Goal: Understand site structure: Understand site structure

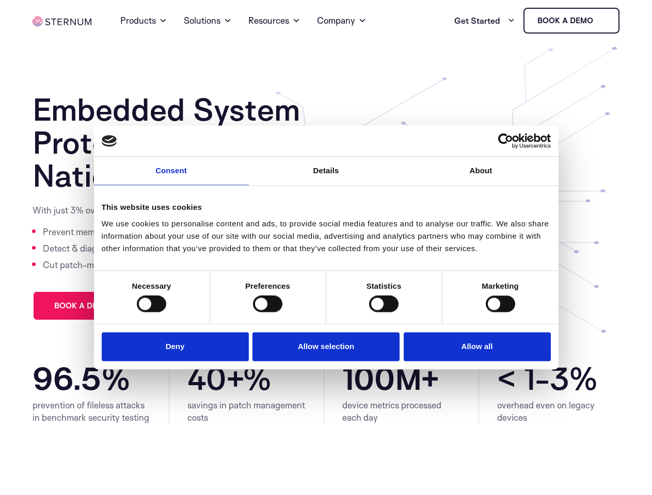
click at [171, 178] on link "Consent" at bounding box center [171, 171] width 155 height 28
click at [326, 178] on link "Details" at bounding box center [326, 171] width 155 height 28
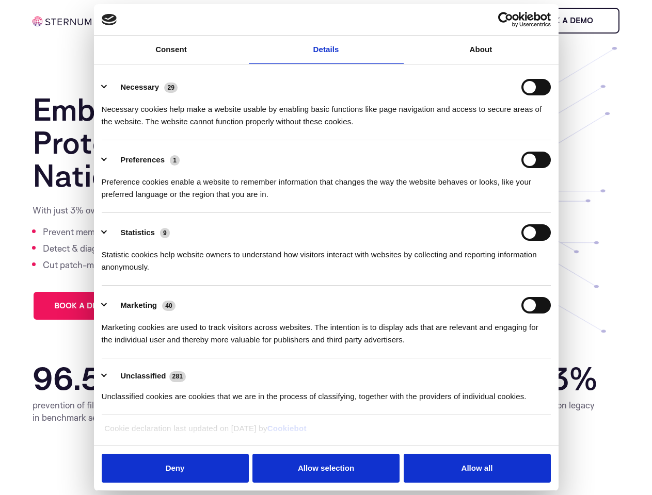
click at [481, 128] on div "Necessary cookies help make a website usable by enabling basic functions like p…" at bounding box center [326, 111] width 449 height 33
click at [151, 274] on div "Statistic cookies help website owners to understand how visitors interact with …" at bounding box center [326, 257] width 449 height 33
click at [267, 274] on div "Statistic cookies help website owners to understand how visitors interact with …" at bounding box center [326, 257] width 449 height 33
click at [383, 274] on div "Statistic cookies help website owners to understand how visitors interact with …" at bounding box center [326, 257] width 449 height 33
click at [500, 274] on div "Statistic cookies help website owners to understand how visitors interact with …" at bounding box center [326, 257] width 449 height 33
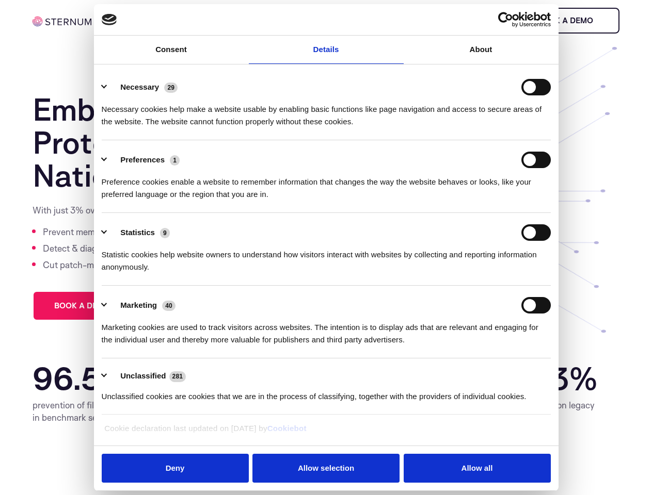
click at [178, 346] on li "Marketing 40 Marketing cookies are used to track visitors across websites. The …" at bounding box center [326, 322] width 449 height 73
click at [326, 346] on li "Marketing 40 Marketing cookies are used to track visitors across websites. The …" at bounding box center [326, 322] width 449 height 73
click at [474, 346] on li "Marketing 40 Marketing cookies are used to track visitors across websites. The …" at bounding box center [326, 322] width 449 height 73
